Goal: Find specific page/section: Find specific page/section

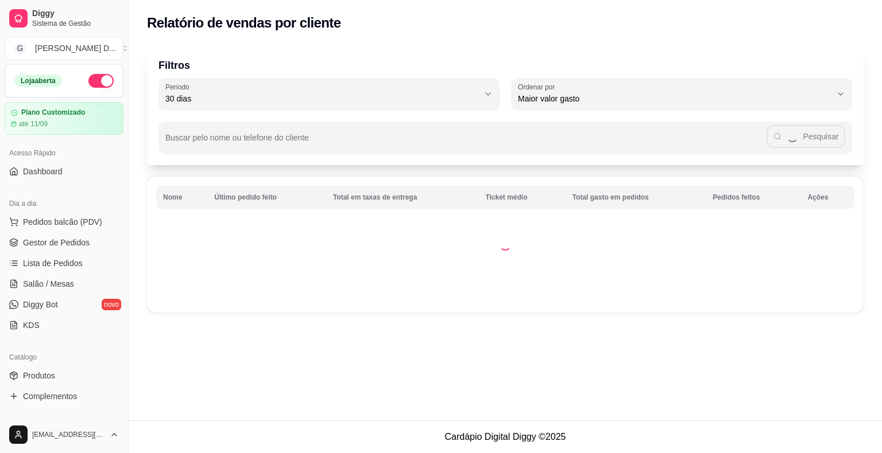
select select "30"
select select "HIGHEST_TOTAL_SPENT_WITH_ORDERS"
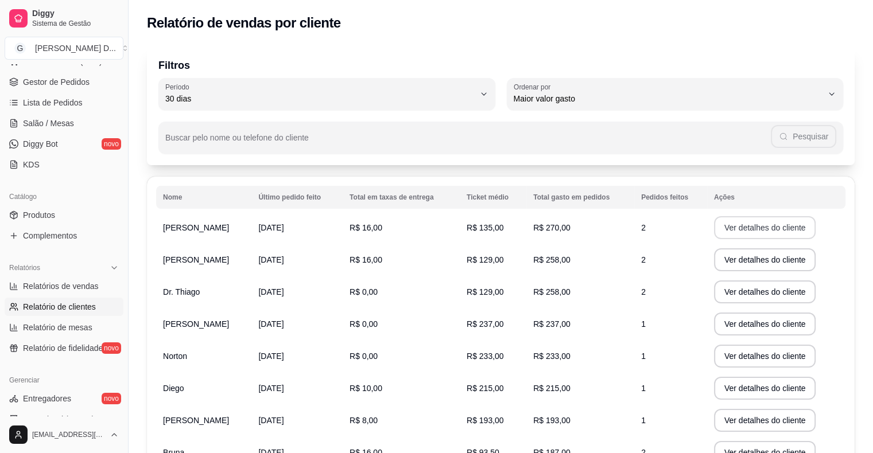
scroll to position [184, 0]
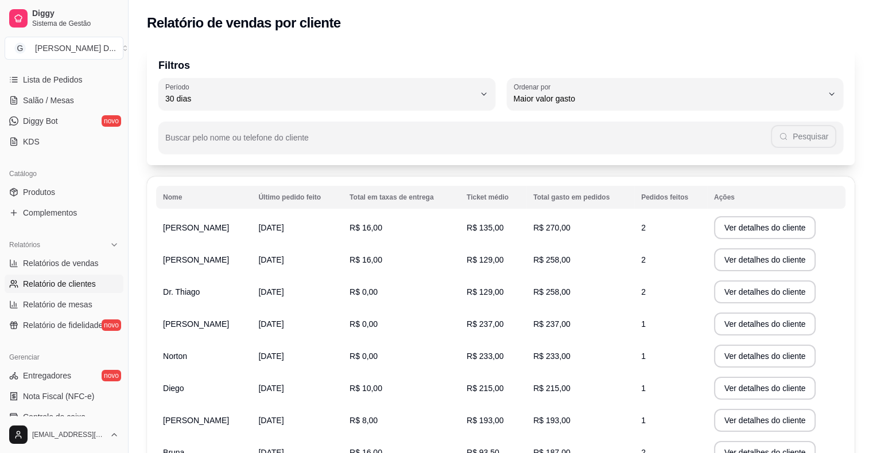
click at [599, 294] on td "R$ 258,00" at bounding box center [580, 292] width 108 height 32
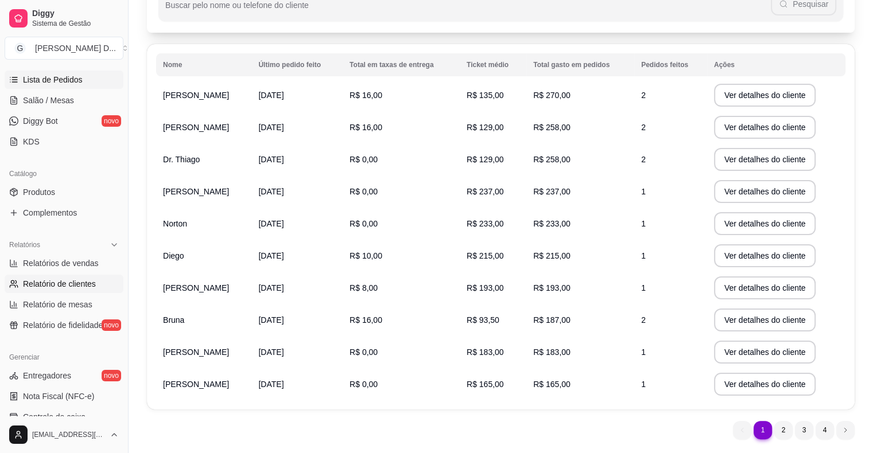
click at [69, 86] on link "Lista de Pedidos" at bounding box center [64, 80] width 119 height 18
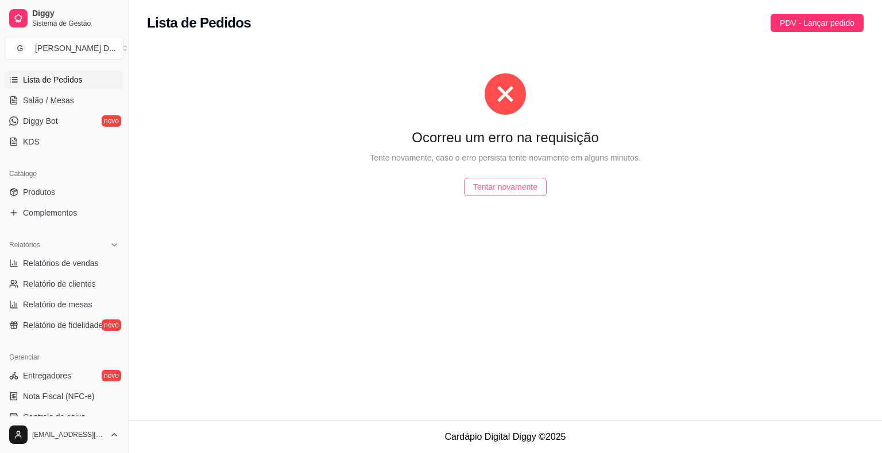
click at [509, 181] on span "Tentar novamente" at bounding box center [505, 187] width 64 height 13
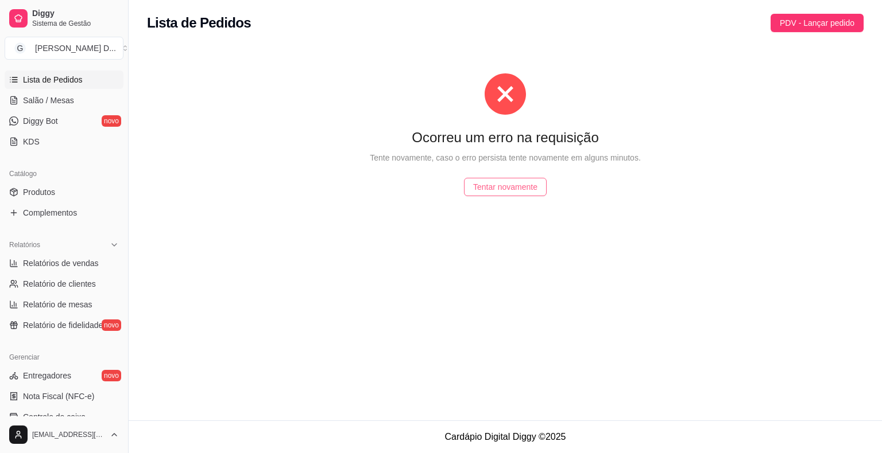
click at [509, 181] on span "Tentar novamente" at bounding box center [505, 187] width 64 height 13
